Goal: Navigation & Orientation: Find specific page/section

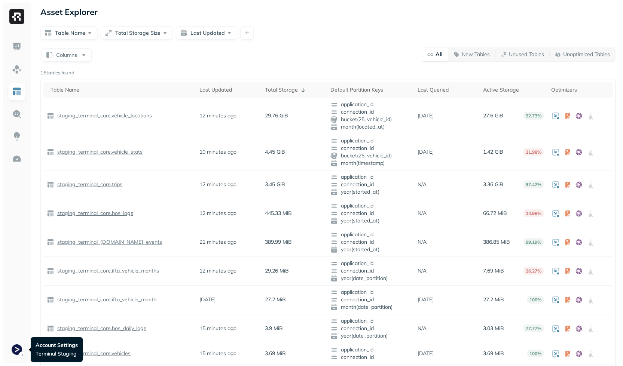
click at [10, 343] on html "Asset Explorer Table Name Total Storage Size Last Updated Columns All New Table…" at bounding box center [311, 276] width 623 height 553
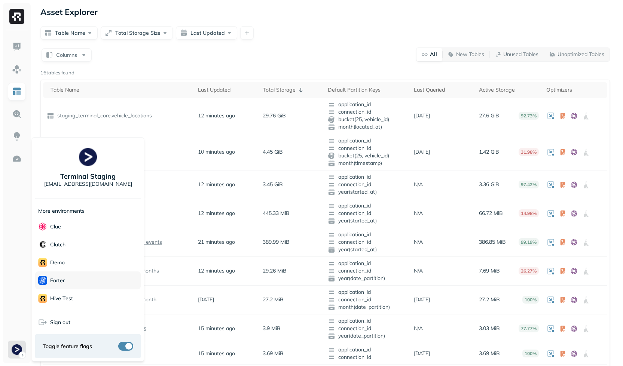
scroll to position [10, 0]
click at [65, 268] on div "Forter" at bounding box center [88, 271] width 106 height 18
